Goal: Task Accomplishment & Management: Use online tool/utility

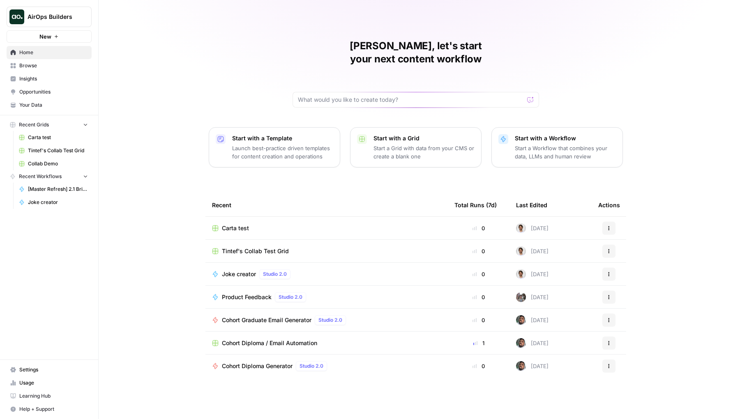
click at [245, 270] on span "Joke creator" at bounding box center [239, 274] width 34 height 8
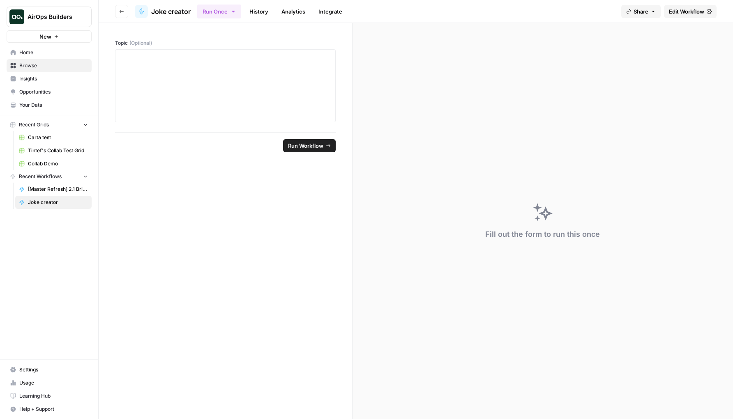
click at [672, 10] on span "Edit Workflow" at bounding box center [686, 11] width 35 height 8
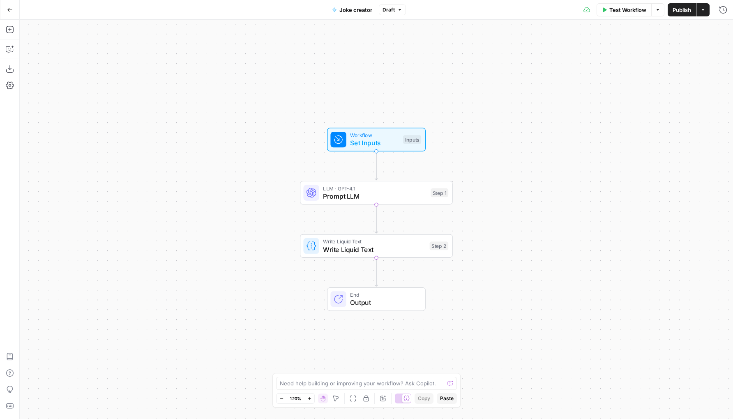
click at [365, 9] on span "Joke creator" at bounding box center [355, 10] width 33 height 8
click at [93, 43] on form "Name Joke creator Color Blue Description (Optional) Readme (Optional) Write an …" at bounding box center [127, 129] width 215 height 180
click at [92, 62] on input "Joke creator" at bounding box center [127, 61] width 198 height 8
type input "Demo"
click at [230, 29] on header "Workflow Settings Close" at bounding box center [127, 30] width 215 height 20
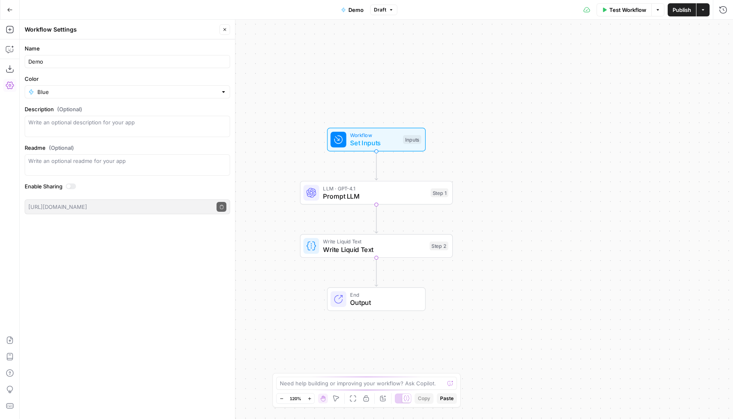
click at [219, 29] on div "Workflow Settings Close" at bounding box center [127, 29] width 205 height 11
click at [229, 32] on button "Close" at bounding box center [224, 29] width 11 height 11
click at [10, 33] on icon "button" at bounding box center [10, 29] width 8 height 8
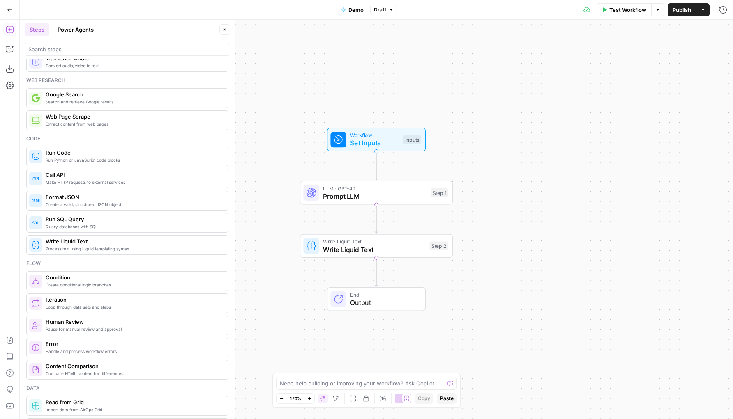
scroll to position [46, 0]
click at [103, 286] on span "Create conditional logic branches" at bounding box center [134, 284] width 176 height 7
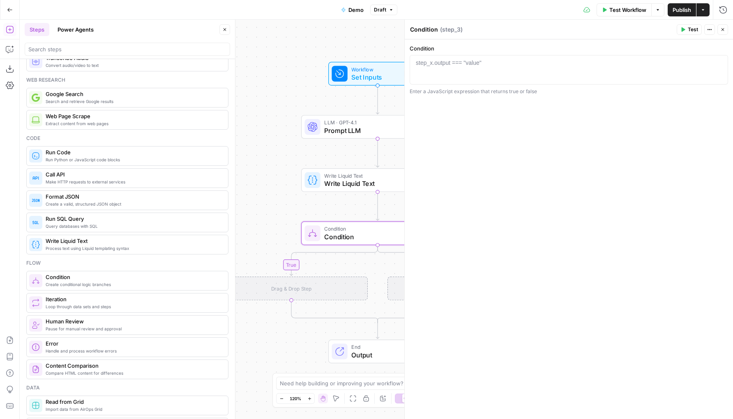
click at [719, 28] on button "Close" at bounding box center [722, 29] width 11 height 11
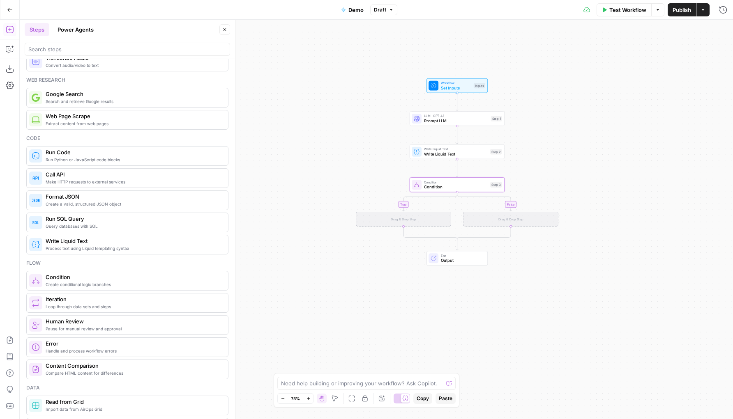
drag, startPoint x: 641, startPoint y: 115, endPoint x: 524, endPoint y: 63, distance: 128.1
click at [524, 63] on div "true false Workflow Set Inputs Inputs LLM · GPT-4.1 Prompt LLM Step 1 Write Liq…" at bounding box center [376, 220] width 713 height 400
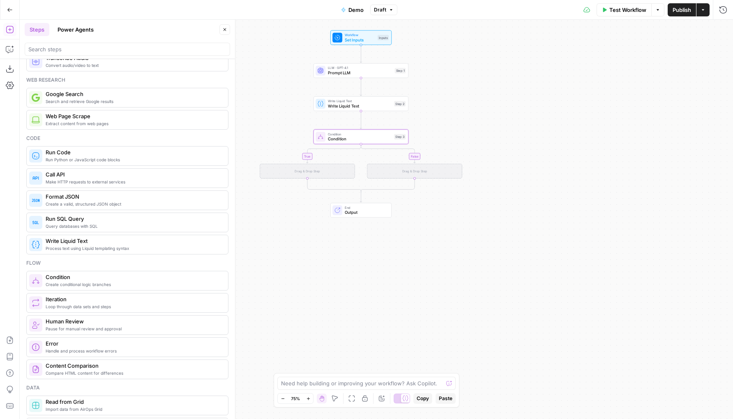
click at [485, 77] on div "true false Workflow Set Inputs Inputs LLM · GPT-4.1 Prompt LLM Step 1 Write Liq…" at bounding box center [376, 220] width 713 height 400
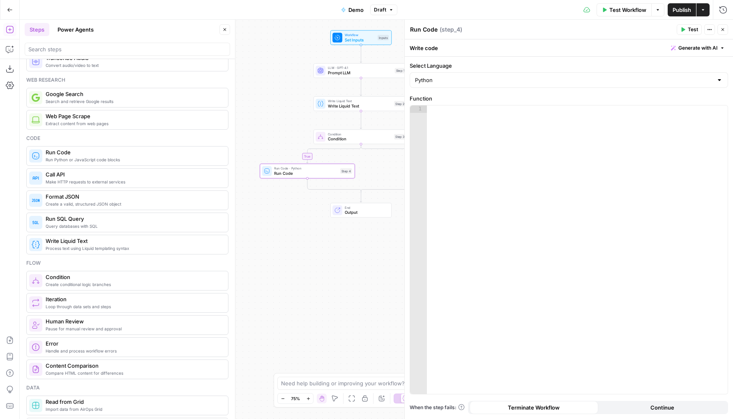
click at [722, 32] on button "Close" at bounding box center [722, 29] width 11 height 11
click at [718, 31] on button "Close" at bounding box center [722, 29] width 11 height 11
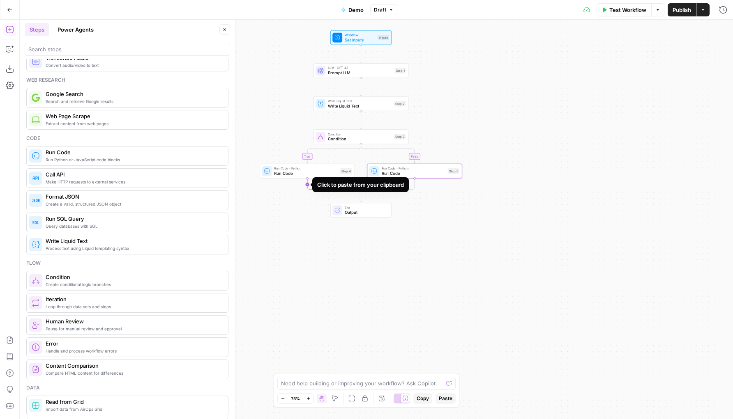
click at [308, 186] on icon "Edge from step_4 to step_3-conditional-end" at bounding box center [334, 186] width 54 height 14
click at [307, 189] on icon "Edge from step_4 to step_6" at bounding box center [307, 188] width 2 height 18
click at [307, 189] on icon "Edge from step_4 to step_7" at bounding box center [307, 188] width 2 height 18
click at [307, 189] on icon "Edge from step_4 to step_8" at bounding box center [307, 188] width 2 height 18
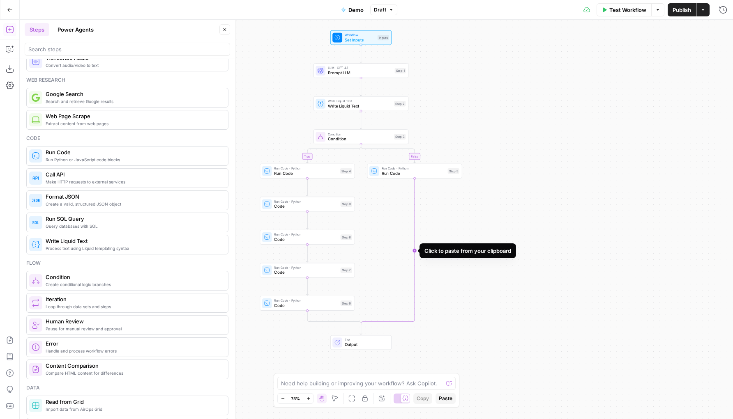
click at [413, 196] on icon "Edge from step_5 to step_3-conditional-end" at bounding box center [388, 252] width 54 height 147
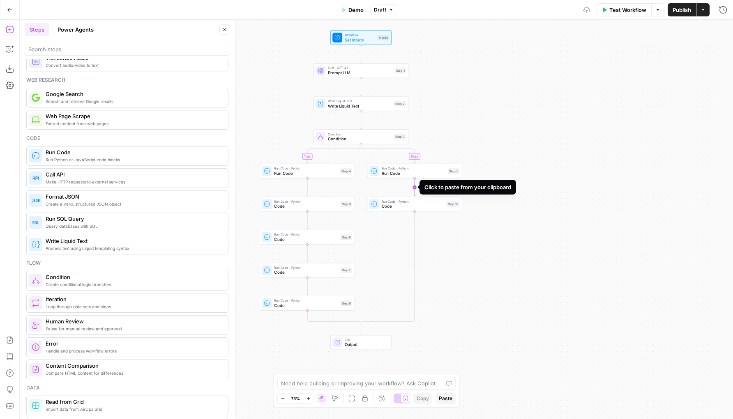
click at [414, 190] on icon "Edge from step_5 to step_10" at bounding box center [415, 188] width 2 height 18
click at [487, 149] on div "true false Workflow Set Inputs Inputs LLM · GPT-4.1 Prompt LLM Step 1 Write Liq…" at bounding box center [376, 220] width 713 height 400
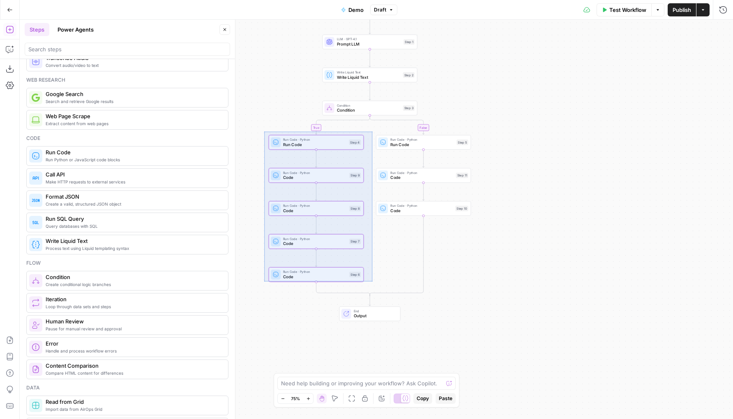
drag, startPoint x: 264, startPoint y: 131, endPoint x: 371, endPoint y: 284, distance: 186.1
click at [371, 284] on div "true false Workflow Set Inputs Inputs LLM · GPT-4.1 Prompt LLM Step 1 Write Liq…" at bounding box center [376, 220] width 713 height 400
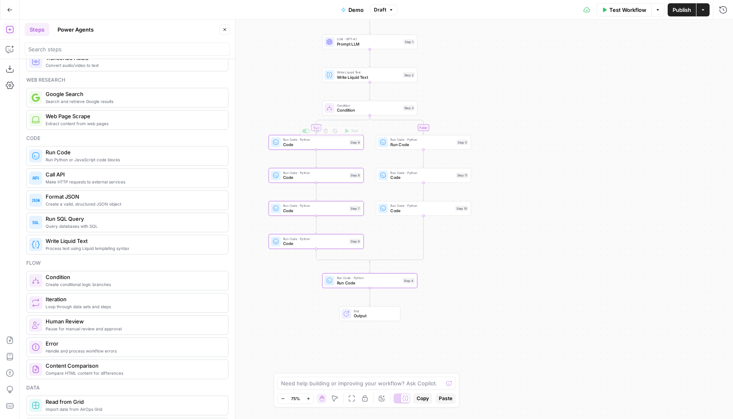
click at [274, 118] on div "false true Workflow Set Inputs Inputs LLM · GPT-4.1 Prompt LLM Step 1 Write Liq…" at bounding box center [376, 220] width 713 height 400
click at [477, 57] on div "false true Workflow Set Inputs Inputs LLM · GPT-4.1 Prompt LLM Step 1 Write Liq…" at bounding box center [376, 220] width 713 height 400
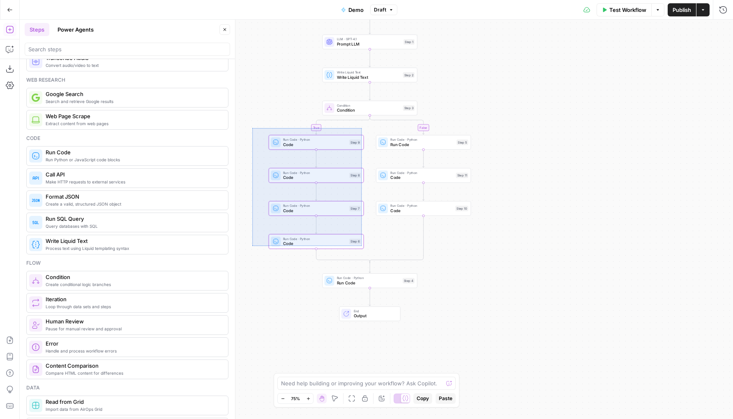
drag, startPoint x: 252, startPoint y: 128, endPoint x: 362, endPoint y: 245, distance: 160.4
click at [362, 246] on div "false true Workflow Set Inputs Inputs LLM · GPT-4.1 Prompt LLM Step 1 Write Liq…" at bounding box center [376, 220] width 713 height 400
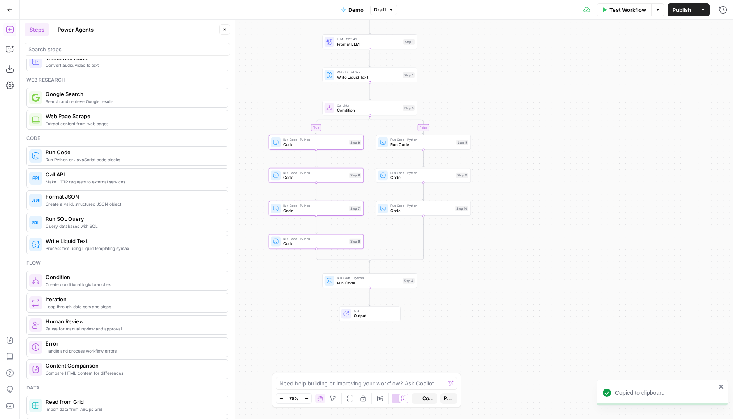
click at [473, 263] on div "false true Workflow Set Inputs Inputs LLM · GPT-4.1 Prompt LLM Step 1 Write Liq…" at bounding box center [376, 220] width 713 height 400
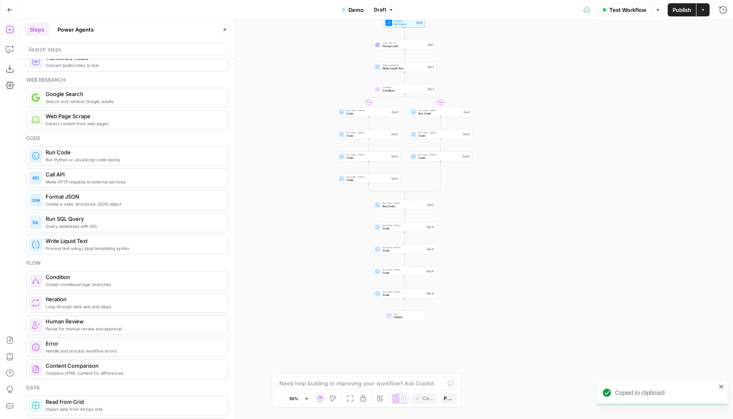
click at [473, 263] on div "false true Workflow Set Inputs Inputs LLM · GPT-4.1 Prompt LLM Step 1 Write Liq…" at bounding box center [376, 220] width 713 height 400
